Goal: Communication & Community: Ask a question

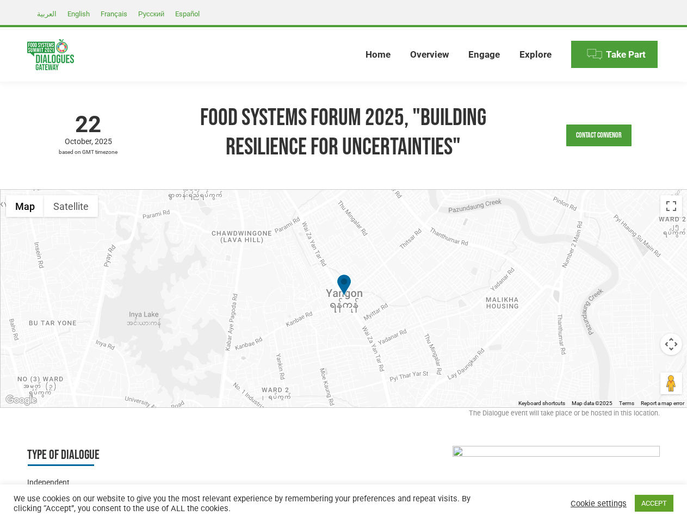
click at [343, 261] on div at bounding box center [344, 298] width 687 height 217
click at [599, 135] on link "Contact Convenor" at bounding box center [598, 136] width 65 height 22
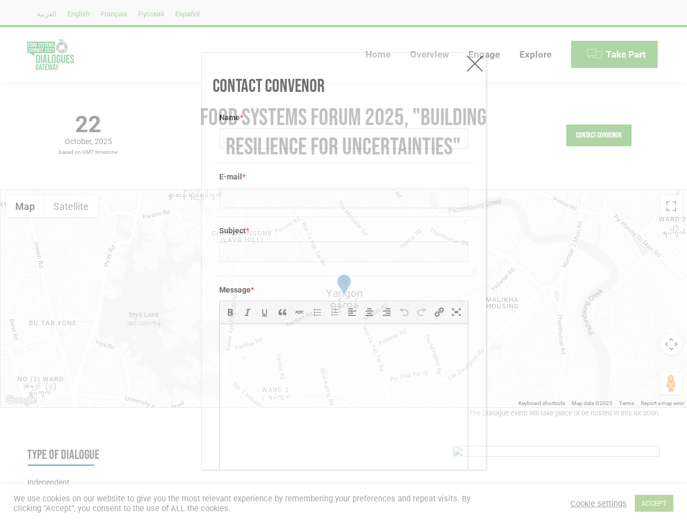
click at [344, 299] on div "Message * b i link b-quote del ins img ul ol li code more close tags" at bounding box center [344, 390] width 262 height 229
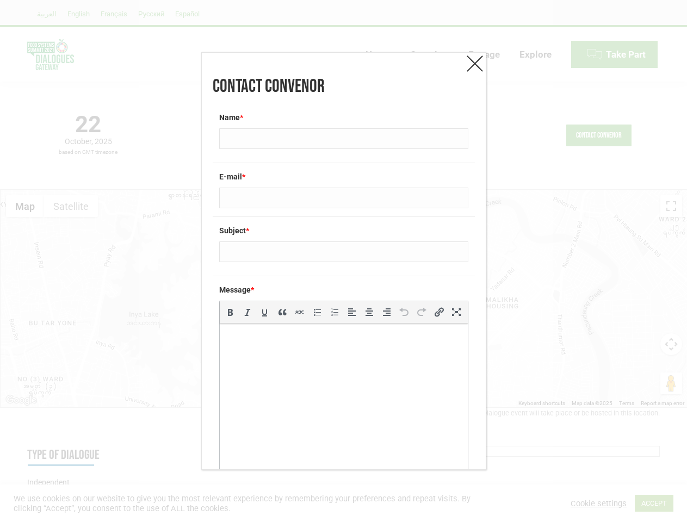
click at [344, 299] on div "Message * b i link b-quote del ins img ul ol li code more close tags" at bounding box center [344, 390] width 262 height 229
click at [344, 286] on label "Message *" at bounding box center [343, 289] width 249 height 11
click at [25, 206] on div "Contact Convenor Name * E-mail * Subject * Message * b i link b-quote del ins i…" at bounding box center [343, 261] width 687 height 522
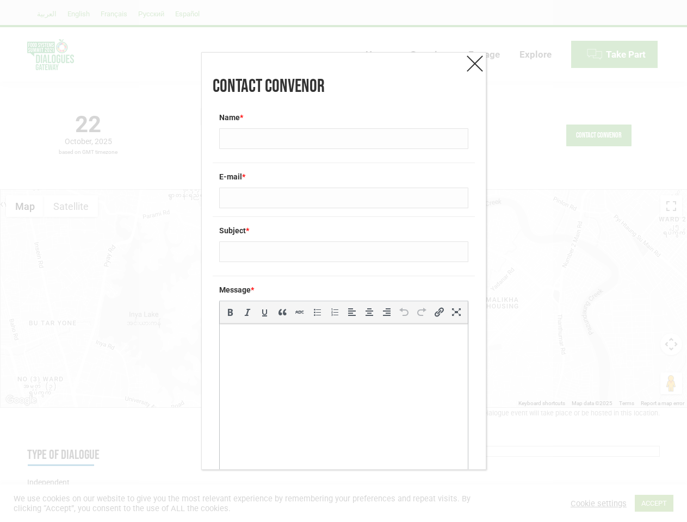
click at [71, 206] on div "Contact Convenor Name * E-mail * Subject * Message * b i link b-quote del ins i…" at bounding box center [343, 261] width 687 height 522
